Goal: Information Seeking & Learning: Learn about a topic

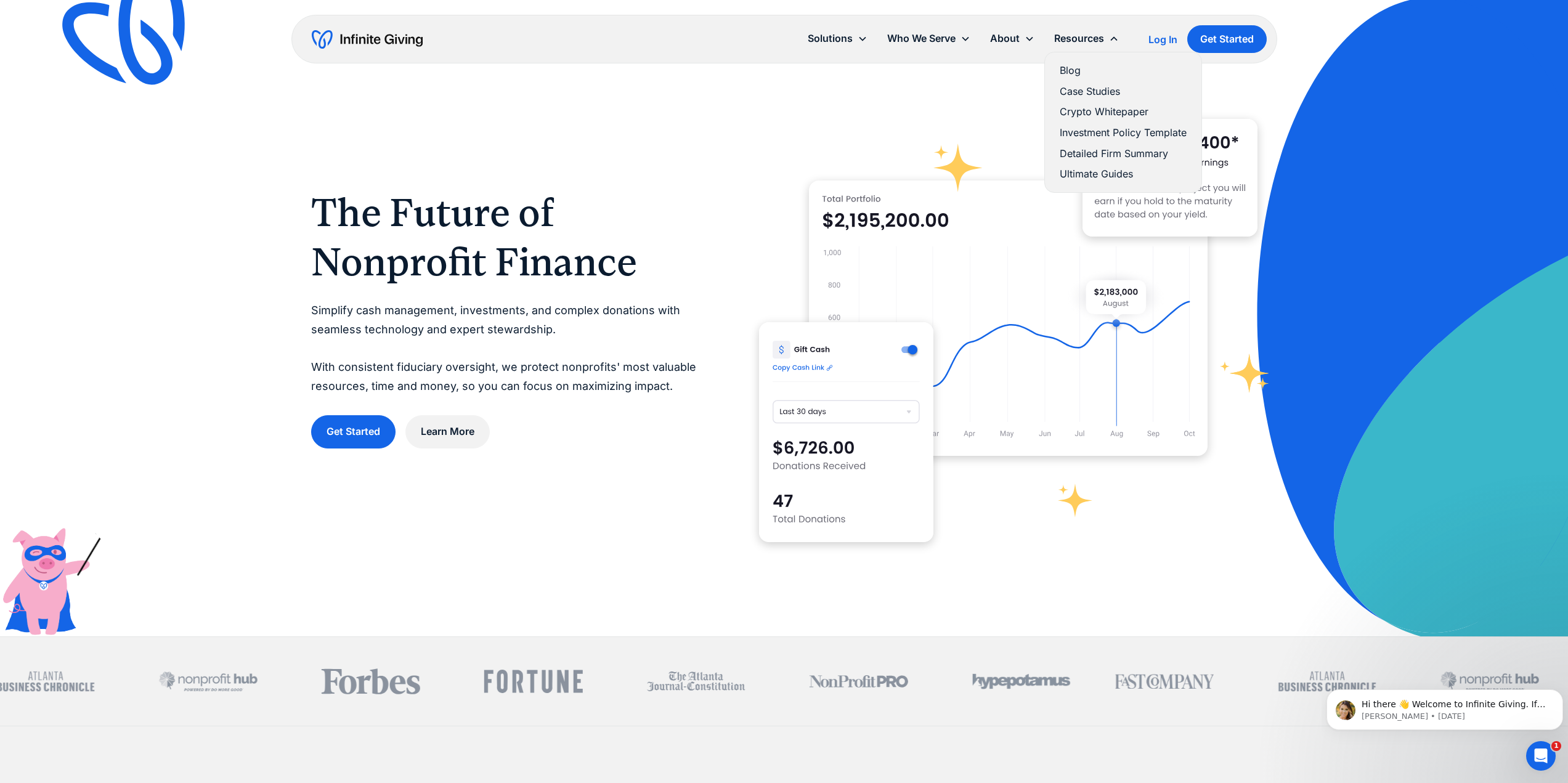
click at [1077, 75] on link "Blog" at bounding box center [1123, 71] width 127 height 17
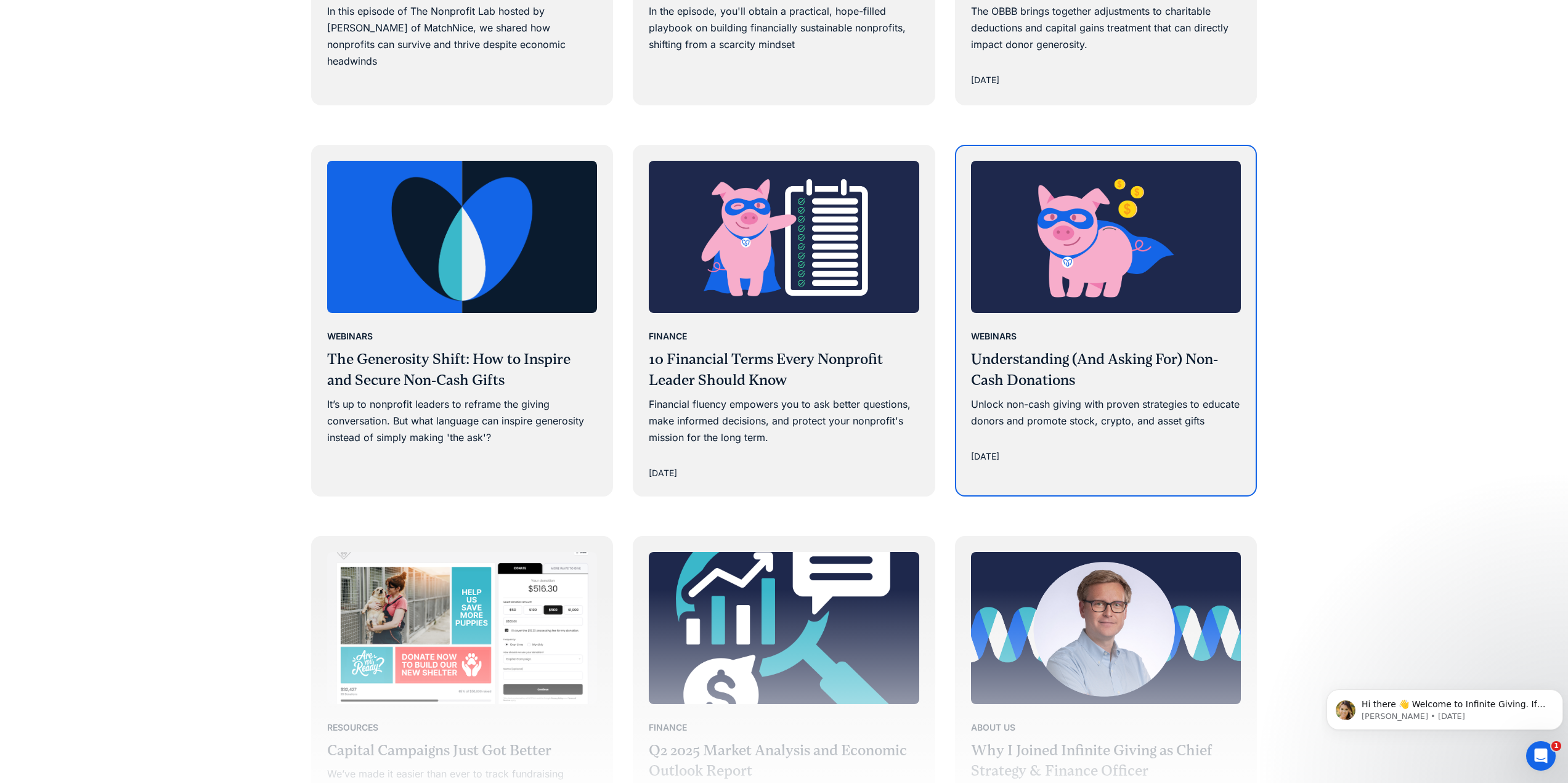
scroll to position [1663, 0]
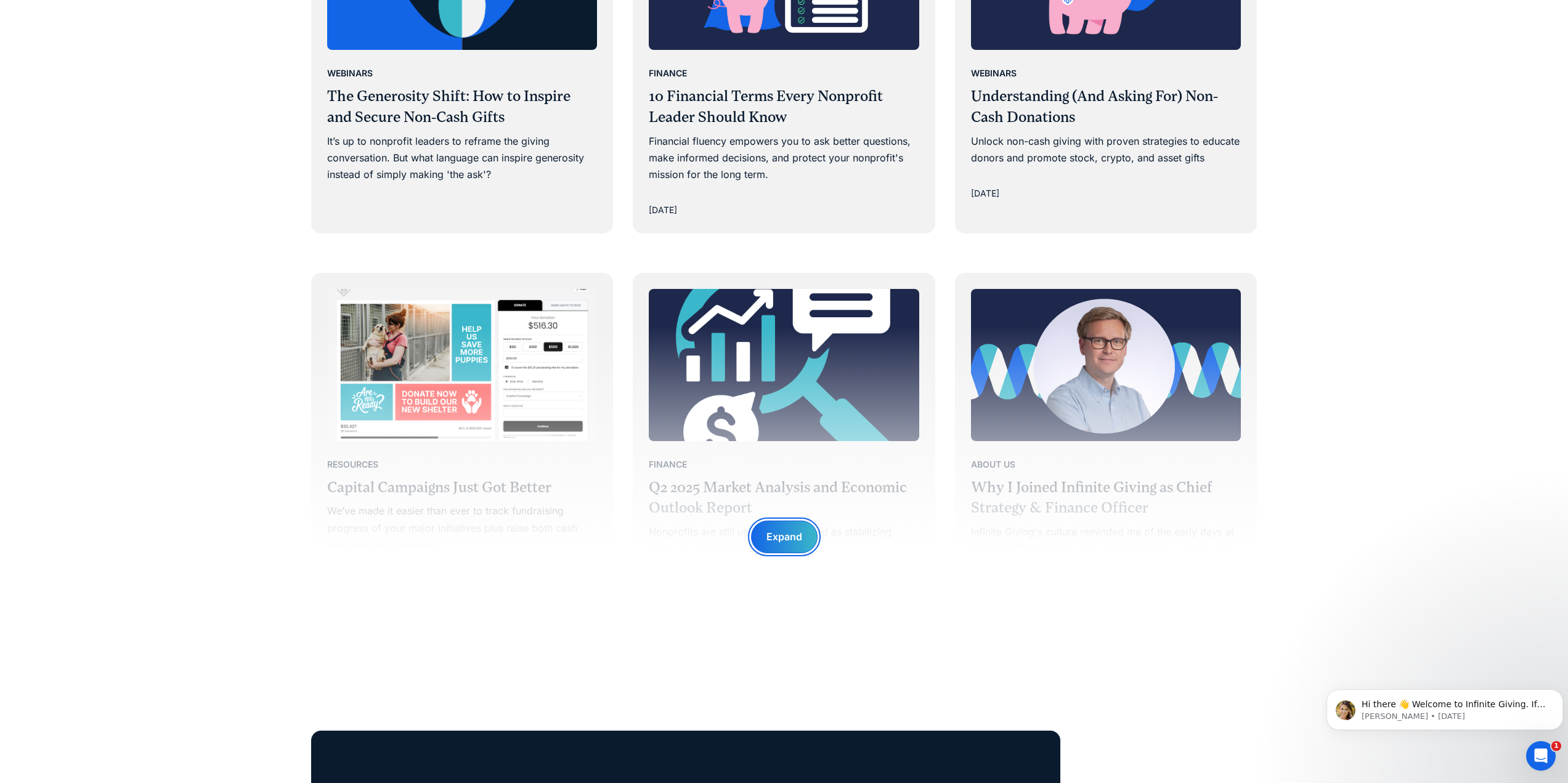
click at [778, 540] on div "Expand" at bounding box center [784, 537] width 35 height 17
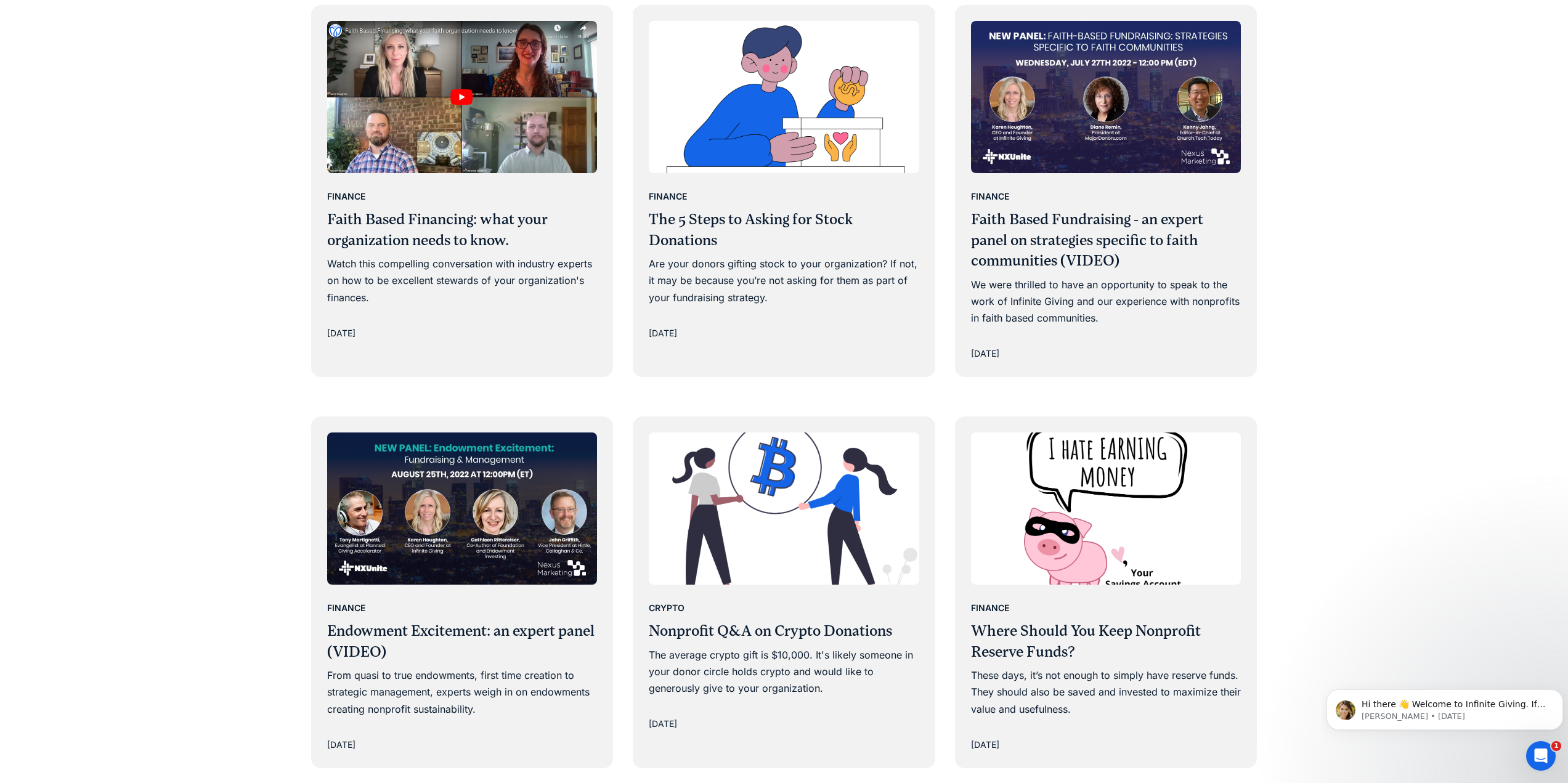
scroll to position [12688, 0]
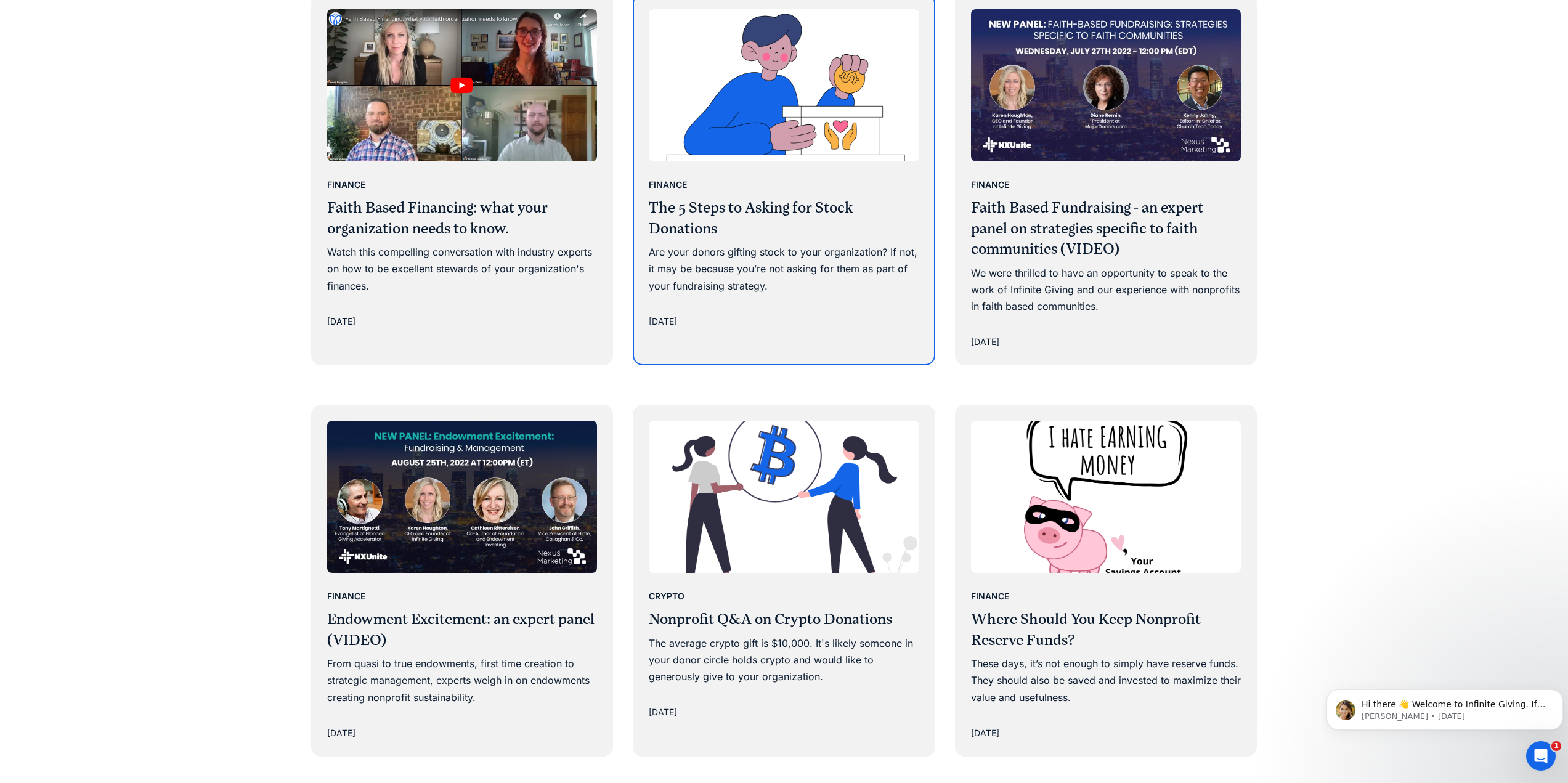
click at [696, 198] on h3 "The 5 Steps to Asking for Stock Donations" at bounding box center [784, 218] width 270 height 41
